Goal: Navigation & Orientation: Find specific page/section

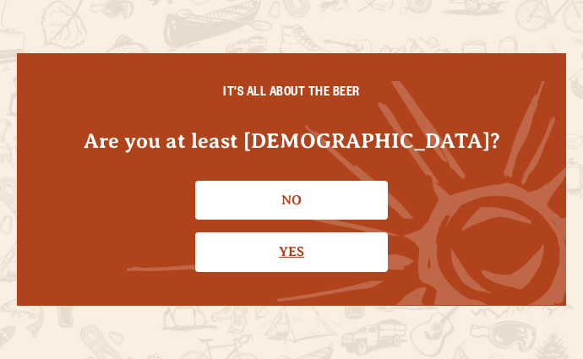
click at [296, 242] on link "Yes" at bounding box center [291, 251] width 193 height 39
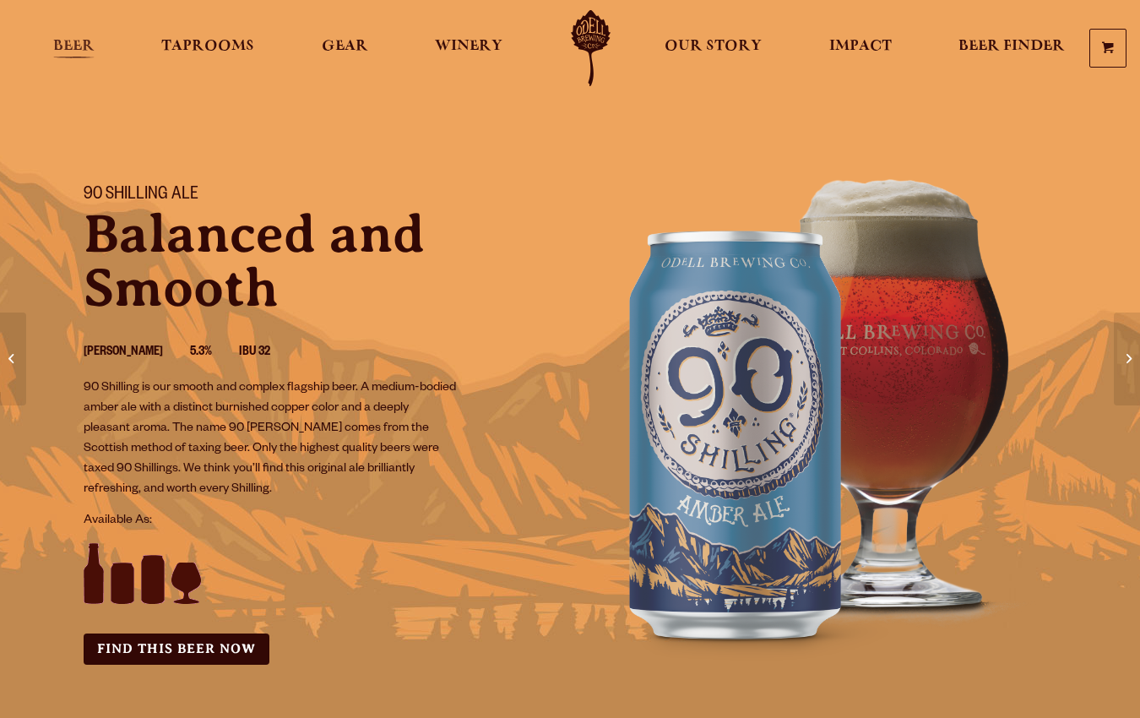
click at [81, 51] on span "Beer" at bounding box center [73, 47] width 41 height 14
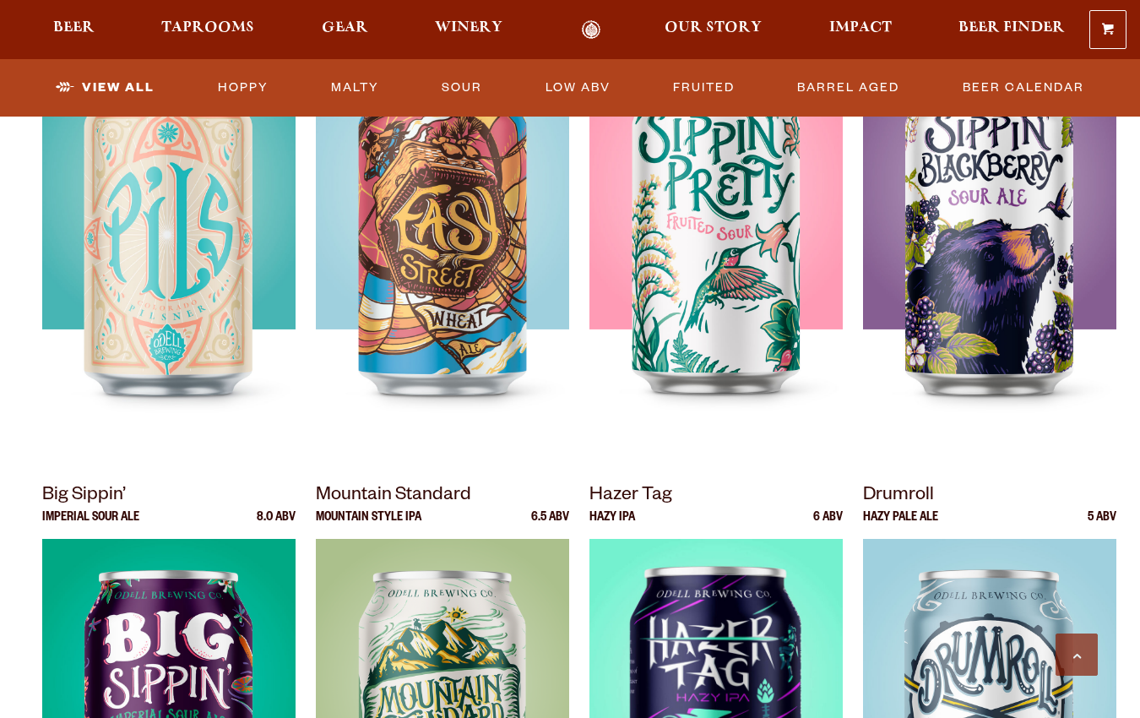
scroll to position [765, 0]
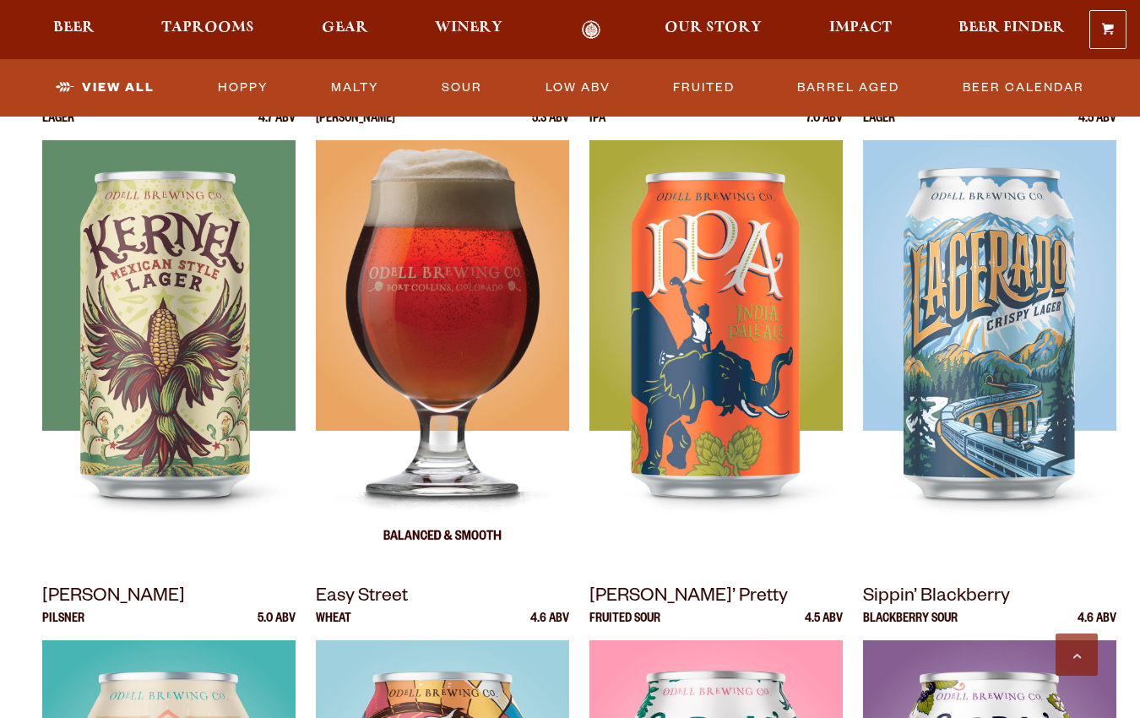
click at [512, 313] on div at bounding box center [442, 351] width 253 height 422
